Goal: Navigation & Orientation: Find specific page/section

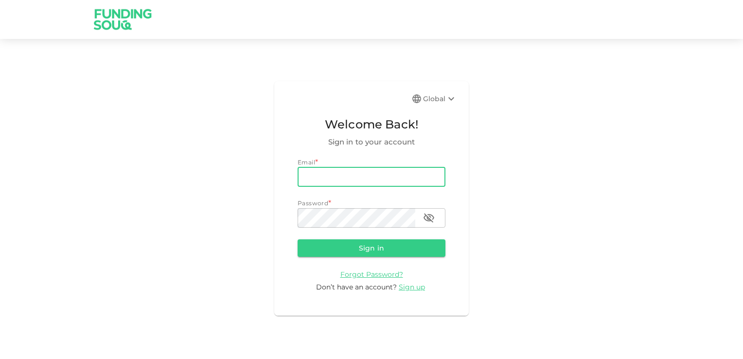
click at [326, 181] on input "email" at bounding box center [372, 176] width 148 height 19
type input "[EMAIL_ADDRESS][DOMAIN_NAME]"
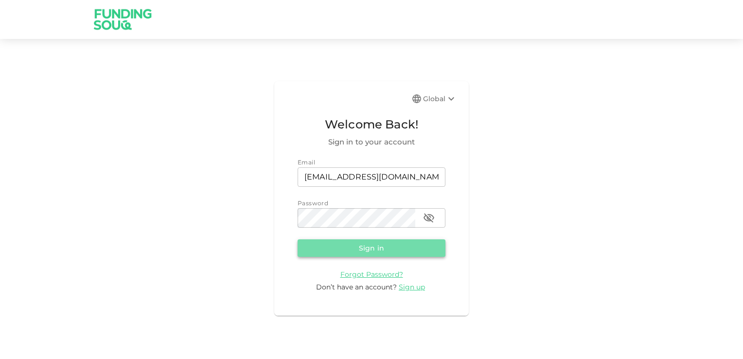
click at [361, 248] on button "Sign in" at bounding box center [372, 248] width 148 height 18
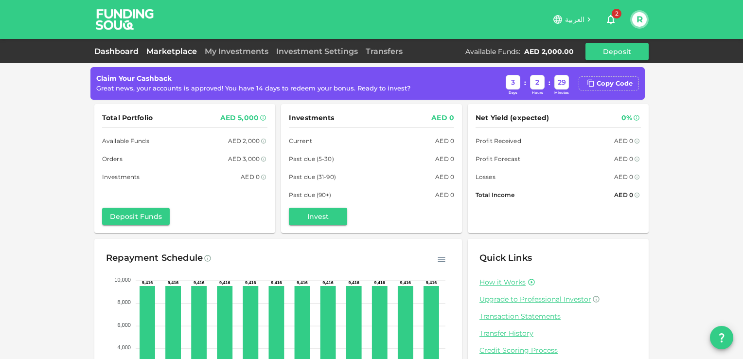
click at [162, 50] on link "Marketplace" at bounding box center [172, 51] width 58 height 9
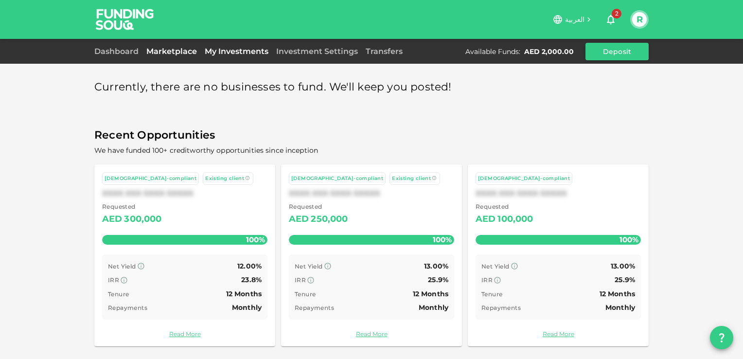
click at [226, 50] on link "My Investments" at bounding box center [236, 51] width 71 height 9
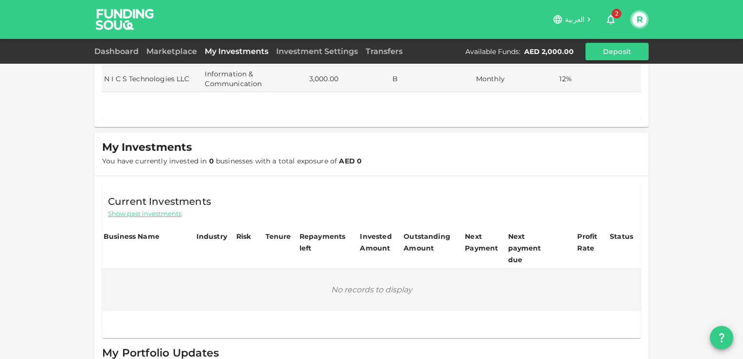
scroll to position [129, 0]
